Goal: Information Seeking & Learning: Learn about a topic

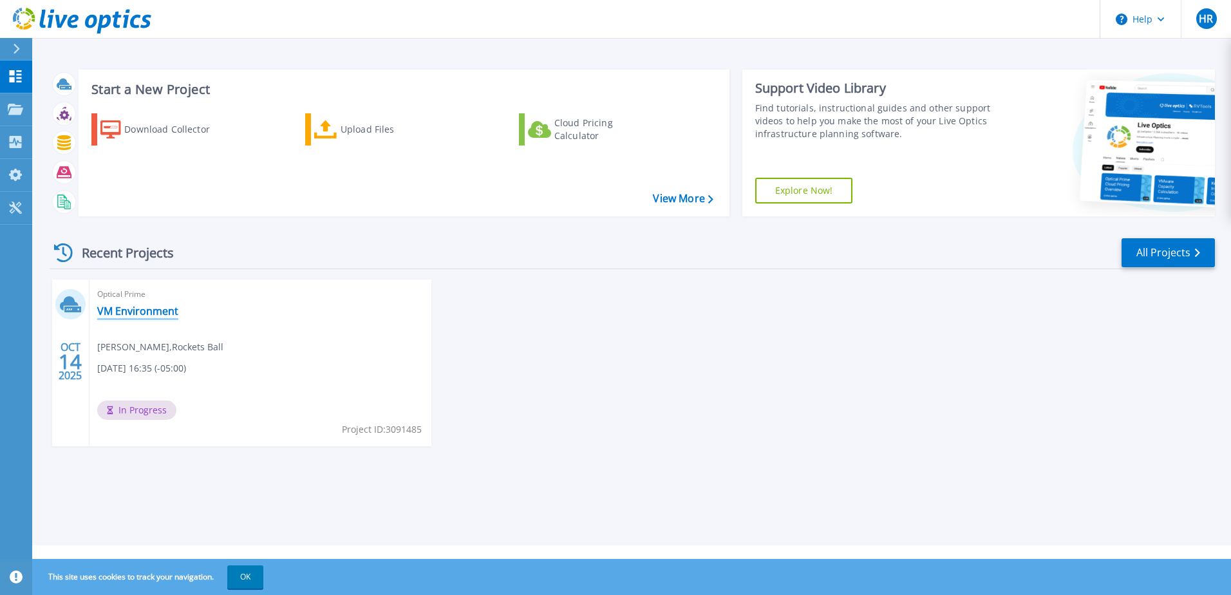
click at [169, 313] on link "VM Environment" at bounding box center [137, 310] width 81 height 13
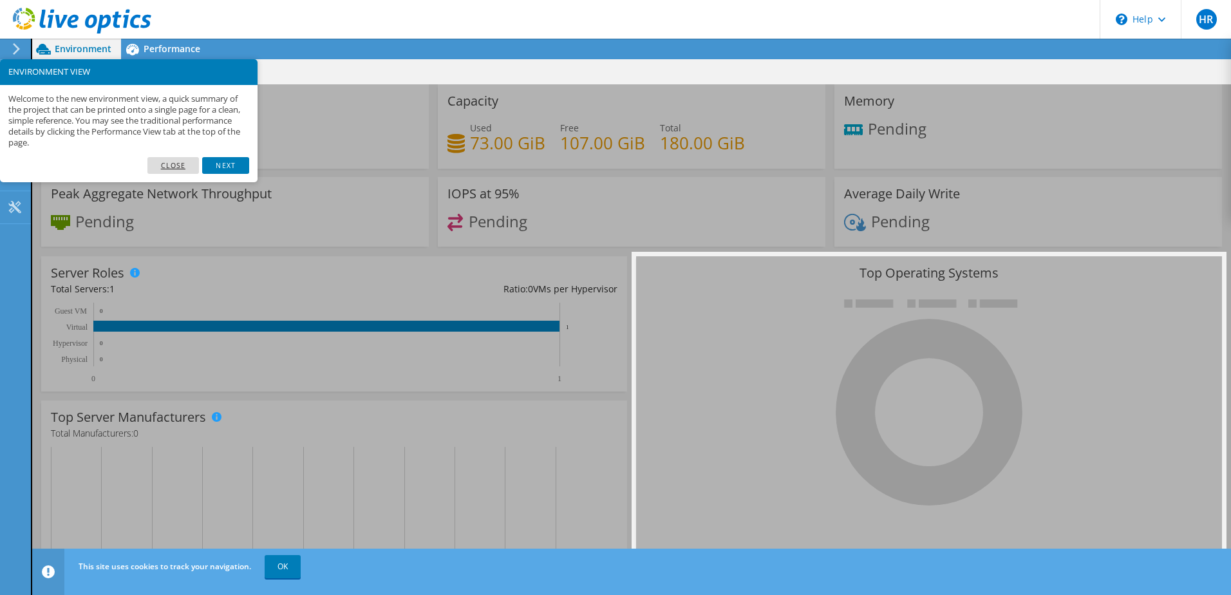
click at [171, 169] on link "Close" at bounding box center [173, 165] width 52 height 17
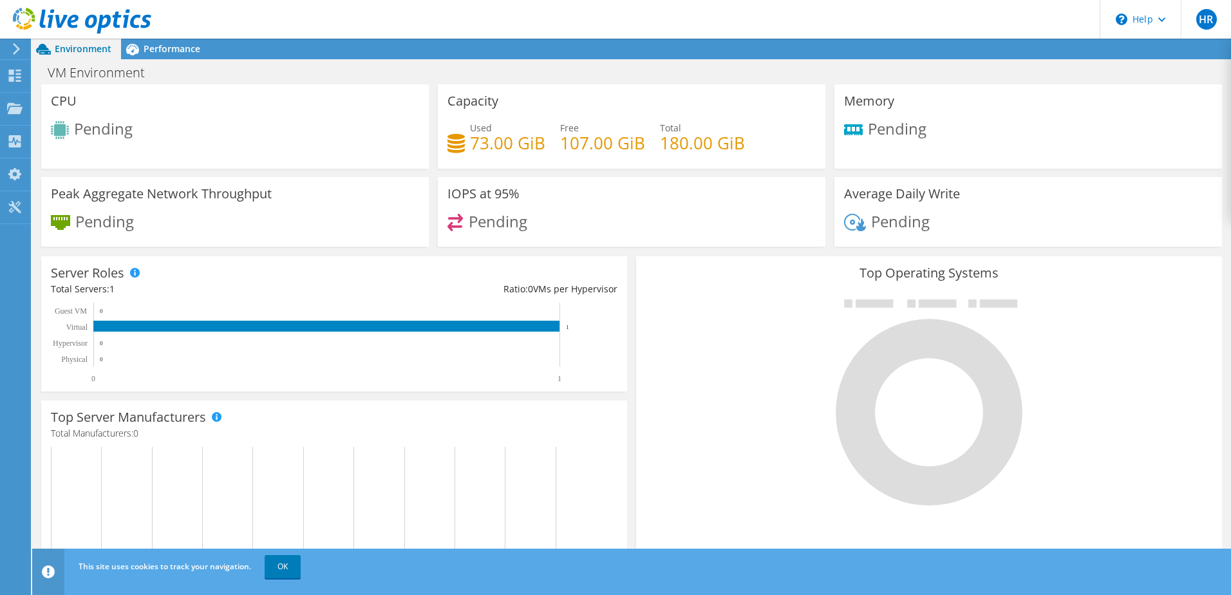
click at [631, 257] on div "Top Operating Systems Windows Linux VMware" at bounding box center [928, 410] width 595 height 317
click at [163, 51] on span "Performance" at bounding box center [172, 48] width 57 height 12
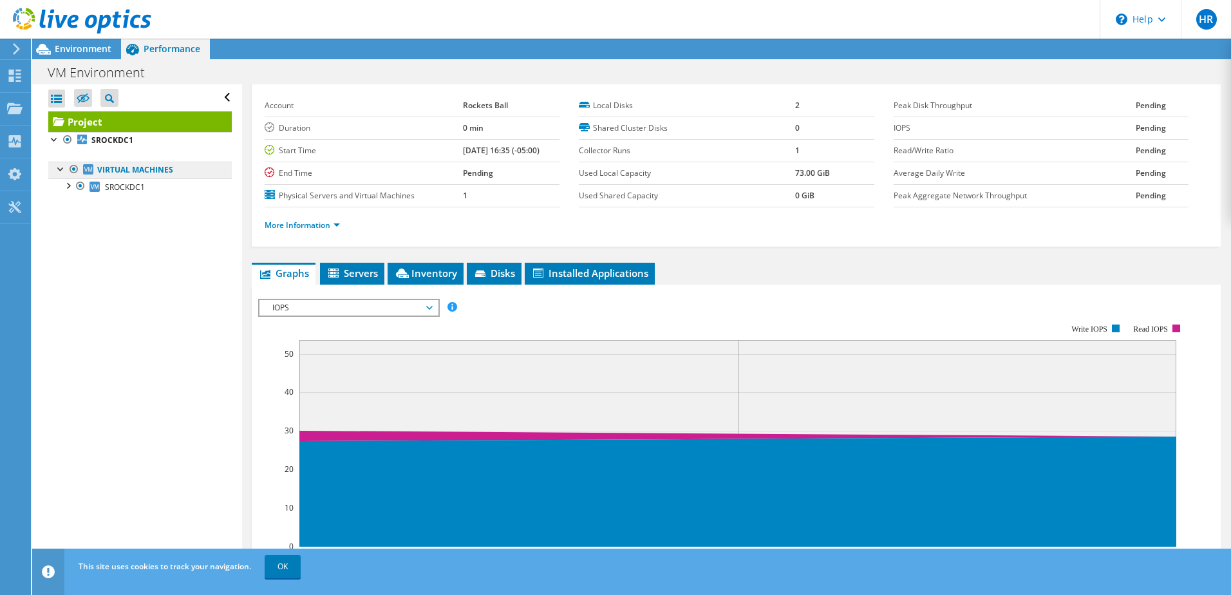
click at [120, 172] on link "Virtual Machines" at bounding box center [139, 170] width 183 height 17
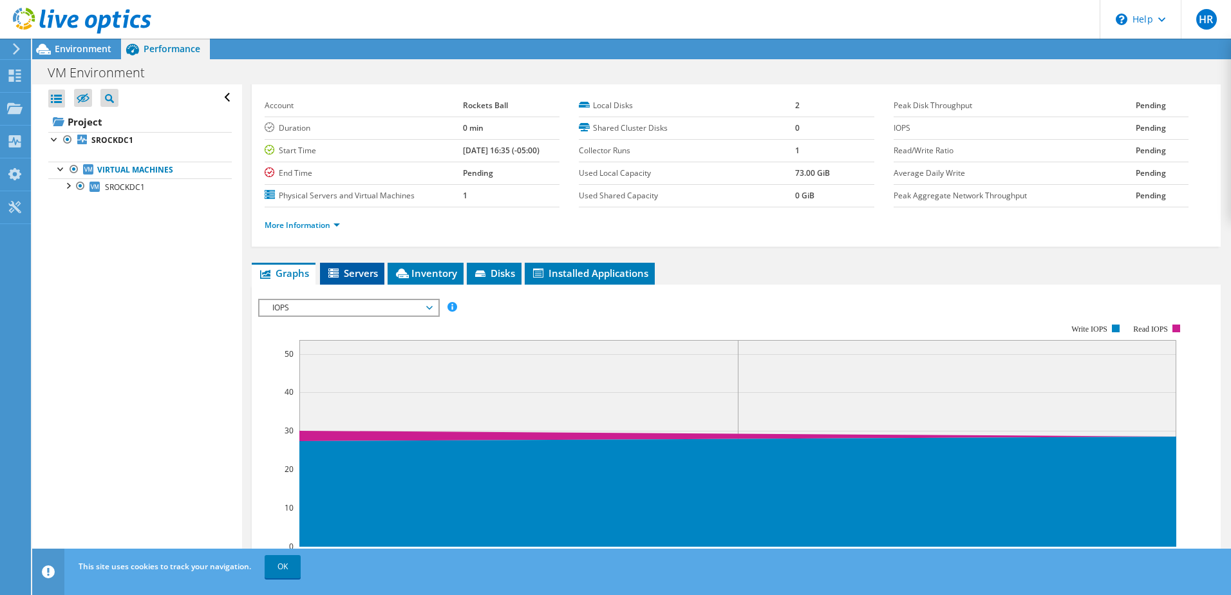
click at [355, 277] on span "Servers" at bounding box center [351, 272] width 51 height 13
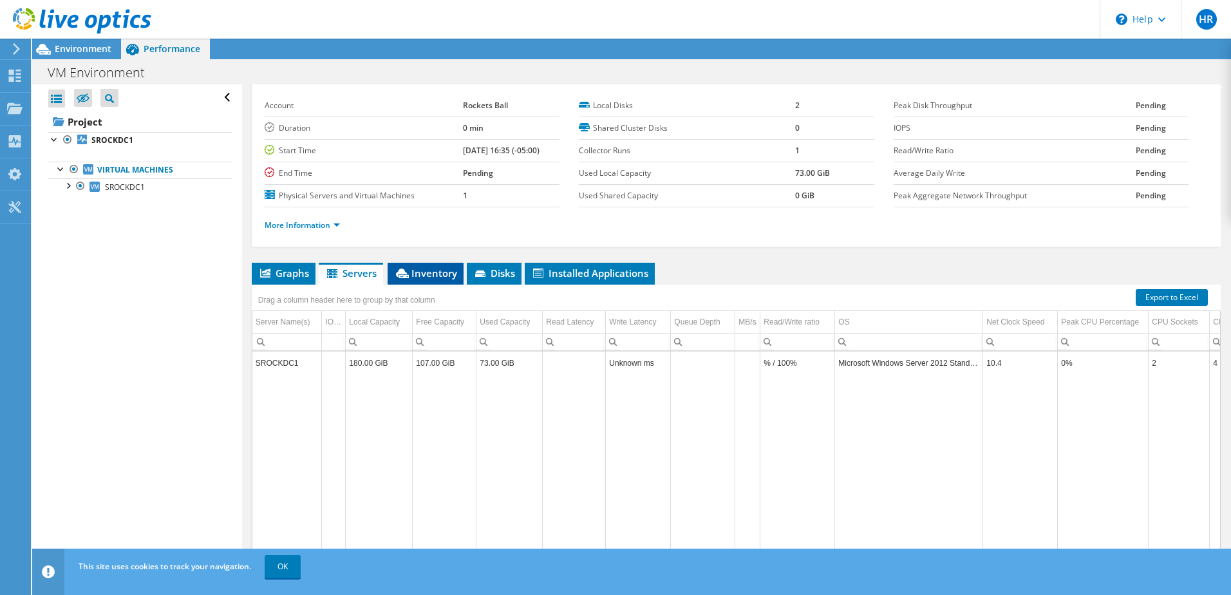
click at [417, 277] on span "Inventory" at bounding box center [425, 272] width 63 height 13
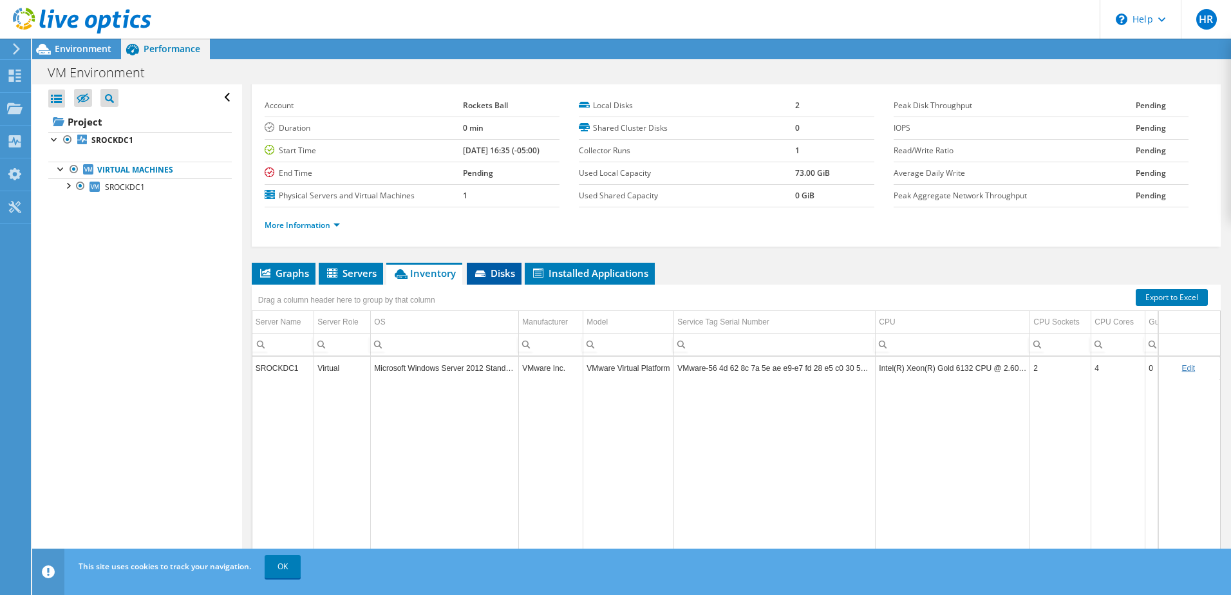
click at [508, 275] on span "Disks" at bounding box center [494, 272] width 42 height 13
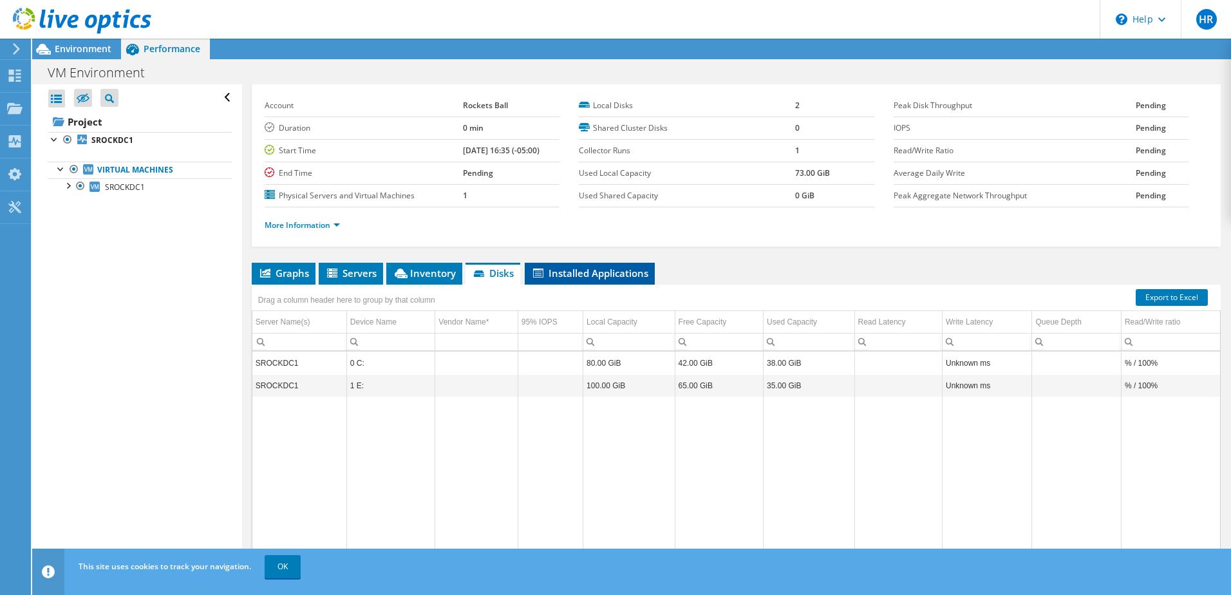
click at [548, 274] on span "Installed Applications" at bounding box center [589, 272] width 117 height 13
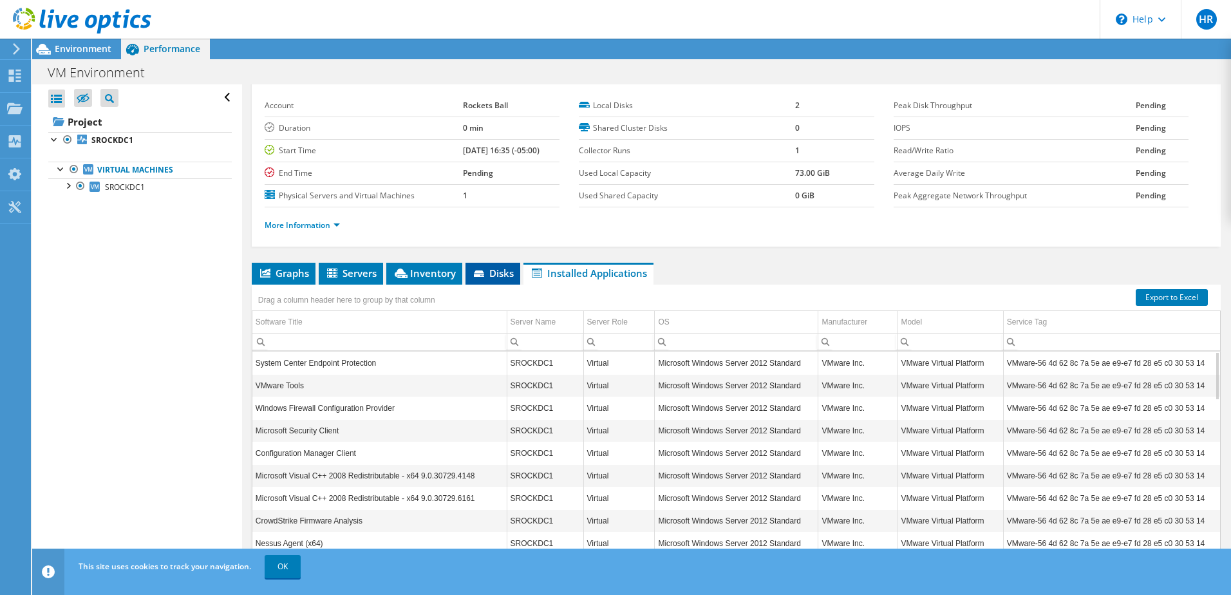
click at [492, 270] on span "Disks" at bounding box center [493, 272] width 42 height 13
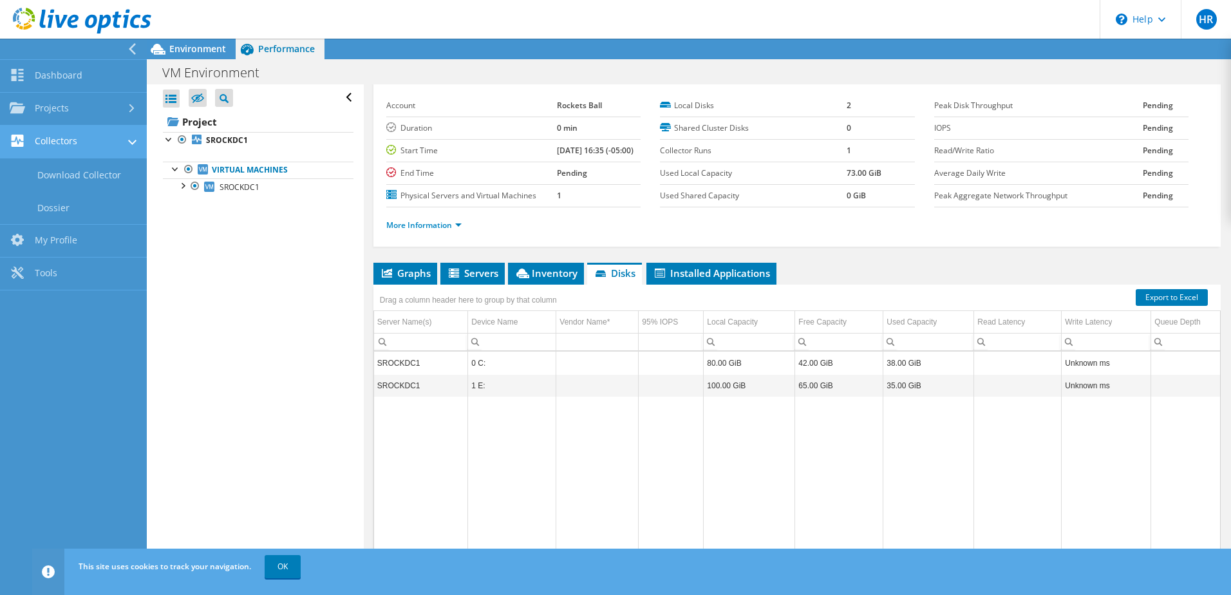
click at [26, 136] on link "Collectors" at bounding box center [73, 142] width 147 height 33
click at [353, 328] on div "Open All Close All Hide Excluded Nodes Project Tree Filter" at bounding box center [255, 326] width 216 height 485
